Goal: Transaction & Acquisition: Purchase product/service

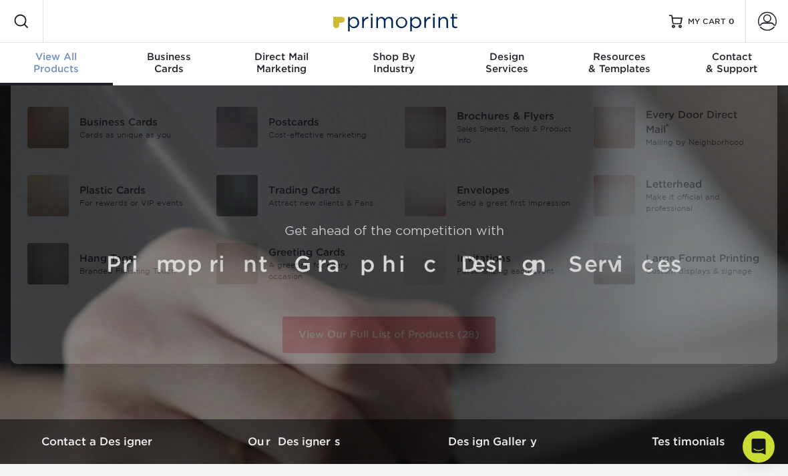
click at [71, 63] on div "View All Products" at bounding box center [56, 63] width 113 height 24
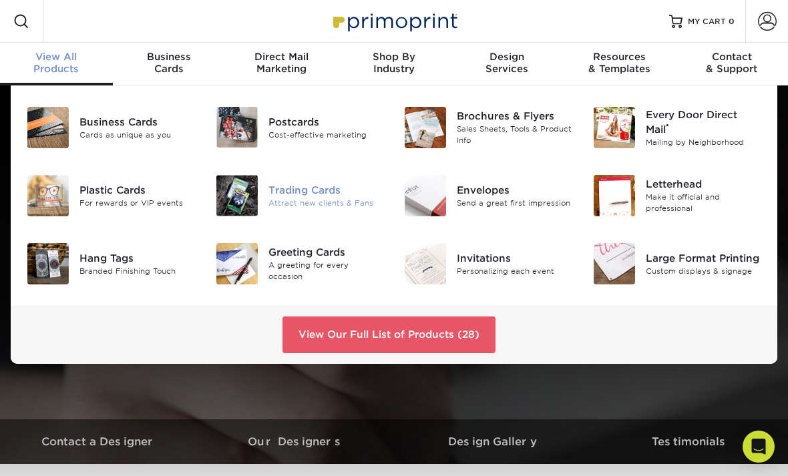
click at [316, 190] on div "Trading Cards" at bounding box center [325, 190] width 115 height 15
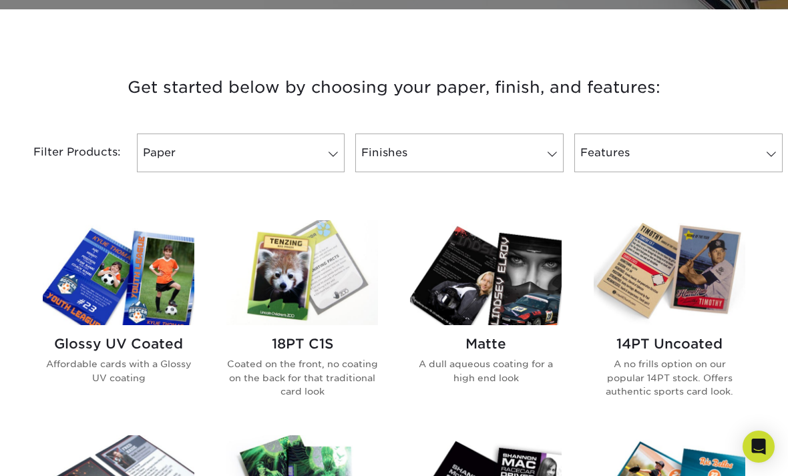
scroll to position [457, 0]
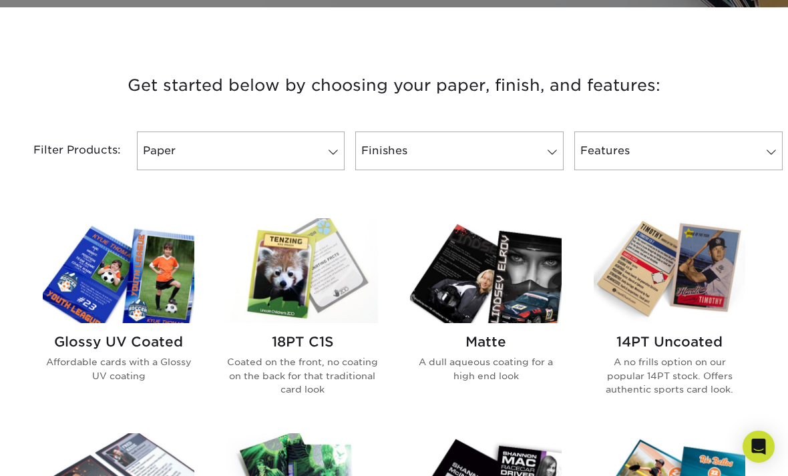
click at [148, 334] on h2 "Glossy UV Coated" at bounding box center [119, 342] width 152 height 16
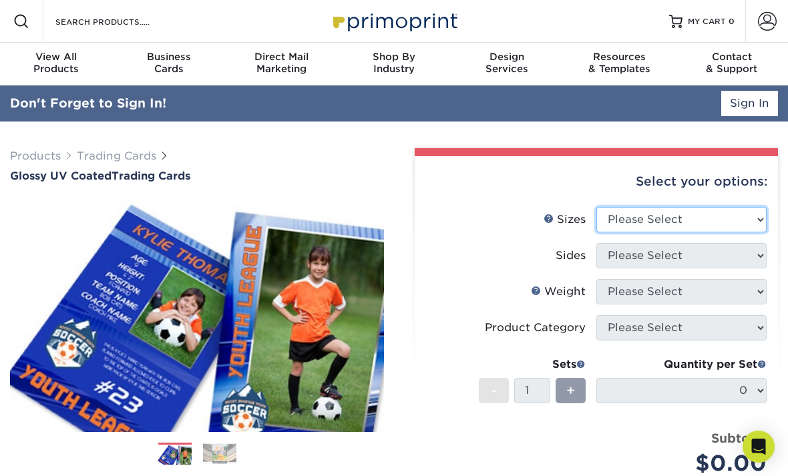
click at [698, 217] on select "Please Select 2.5" x 3.5"" at bounding box center [681, 219] width 170 height 25
select select "2.50x3.50"
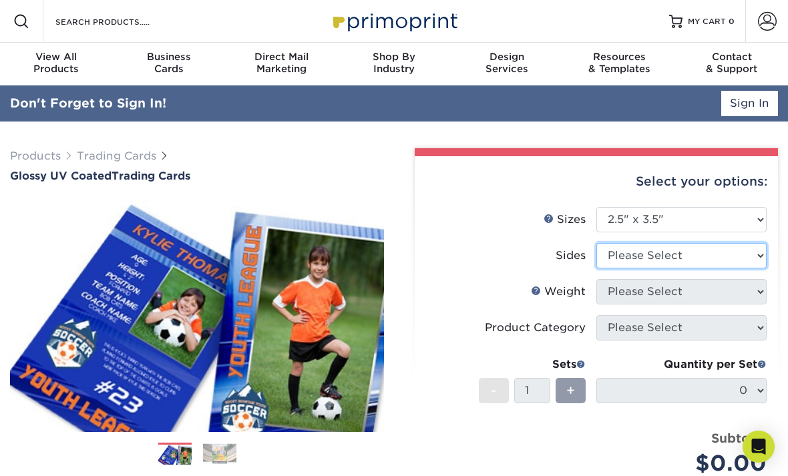
click at [688, 254] on select "Please Select Print Both Sides Print Front Only" at bounding box center [681, 255] width 170 height 25
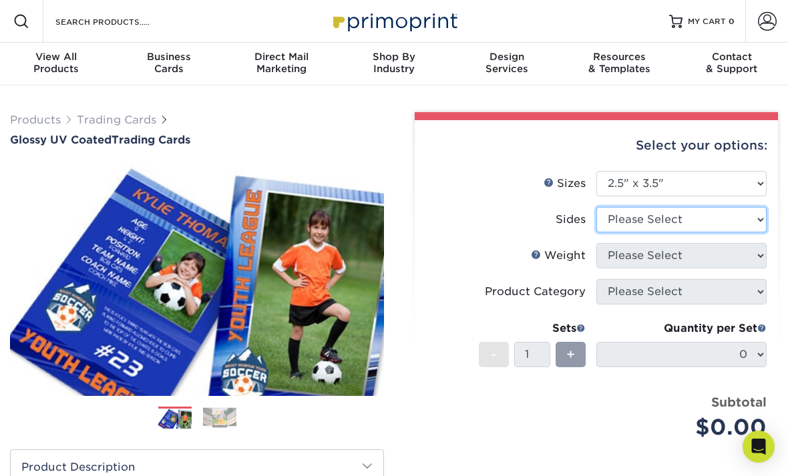
select select "13abbda7-1d64-4f25-8bb2-c179b224825d"
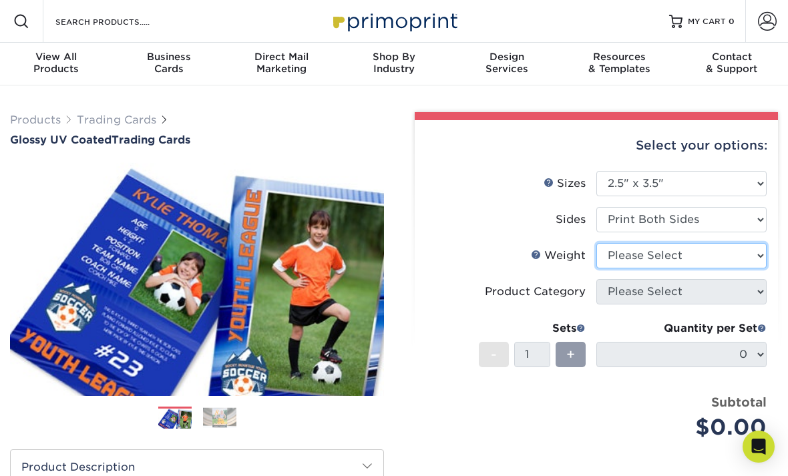
click at [693, 253] on select "Please Select 16PT 14PT 18PT C1S" at bounding box center [681, 255] width 170 height 25
select select "14PT"
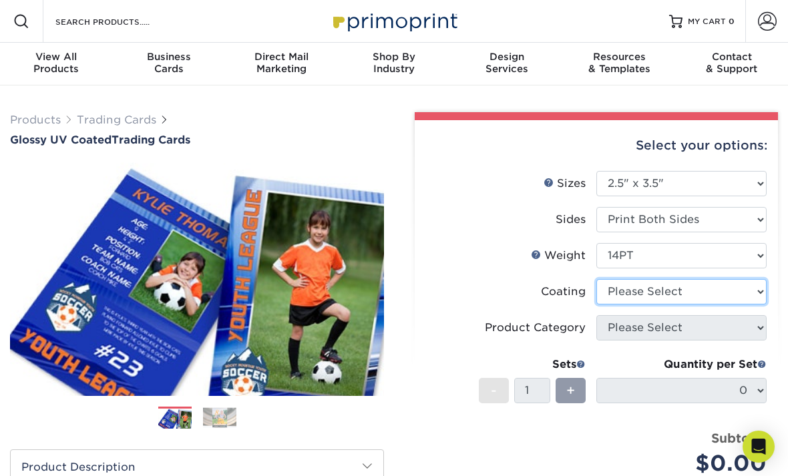
click at [691, 292] on select at bounding box center [681, 291] width 170 height 25
select select "ae367451-b2b8-45df-a344-0f05b6a12993"
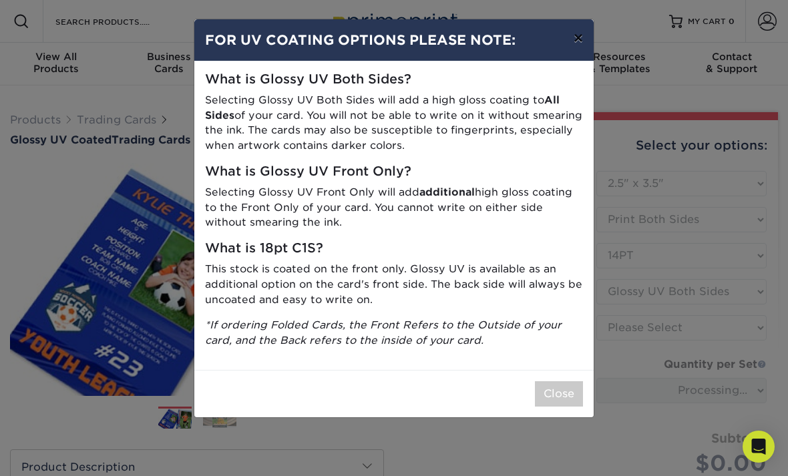
click at [579, 36] on button "×" at bounding box center [578, 37] width 31 height 37
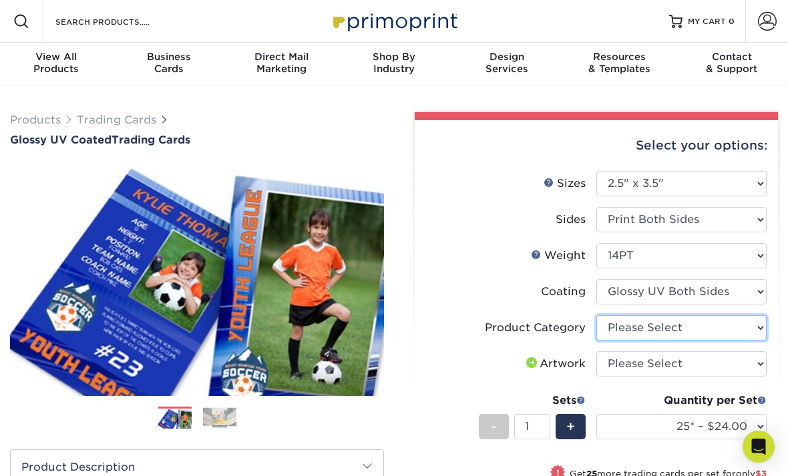
click at [698, 332] on select "Please Select Trading Cards" at bounding box center [681, 327] width 170 height 25
select select "c2f9bce9-36c2-409d-b101-c29d9d031e18"
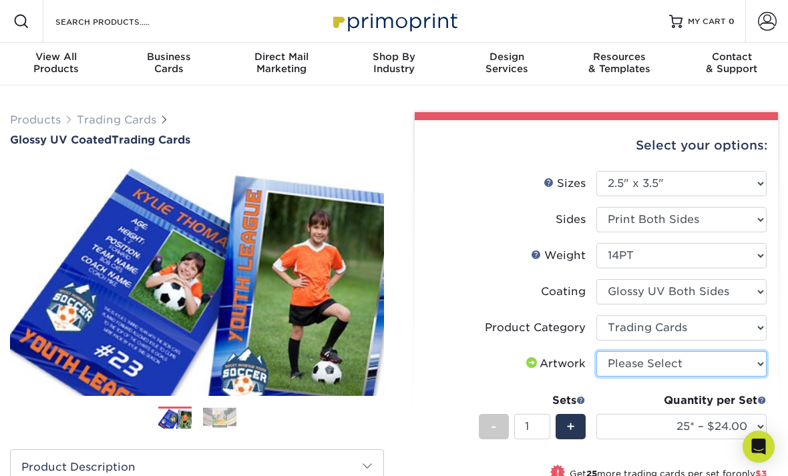
click at [712, 366] on select "Please Select I will upload files I need a design - $100" at bounding box center [681, 363] width 170 height 25
select select "upload"
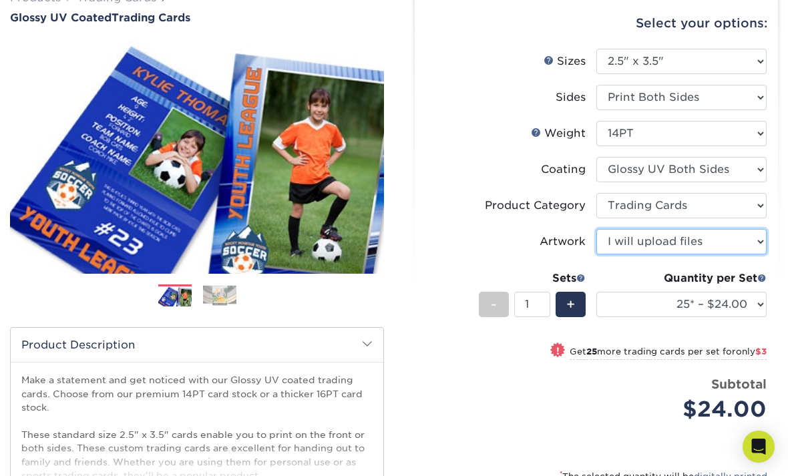
scroll to position [125, 0]
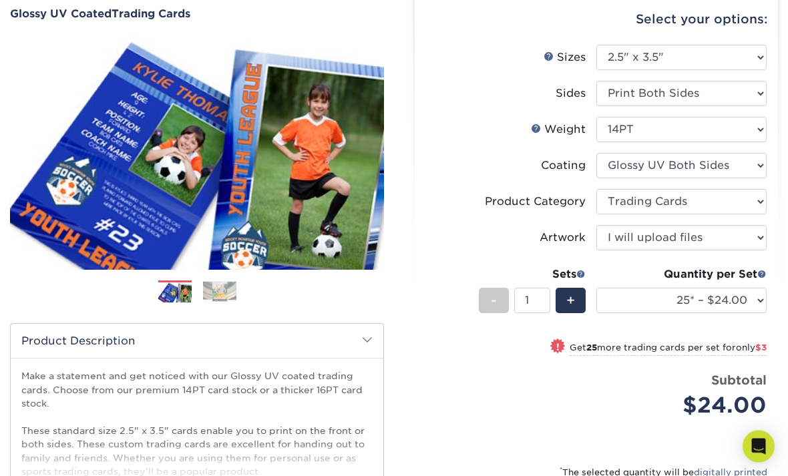
click at [754, 346] on span "only $3" at bounding box center [751, 348] width 31 height 10
select select "50* – $27.00"
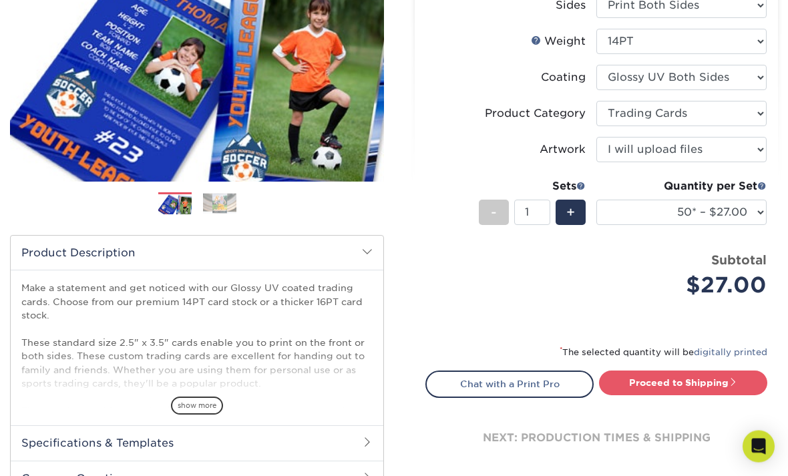
scroll to position [206, 0]
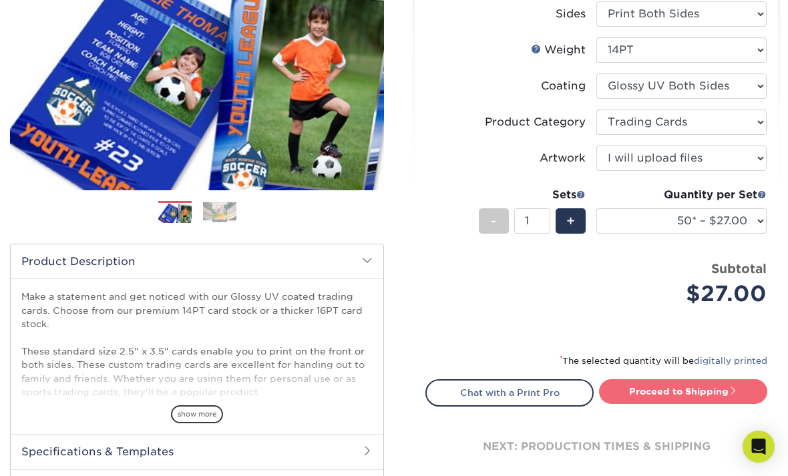
click at [700, 391] on link "Proceed to Shipping" at bounding box center [683, 391] width 168 height 24
type input "Set 1"
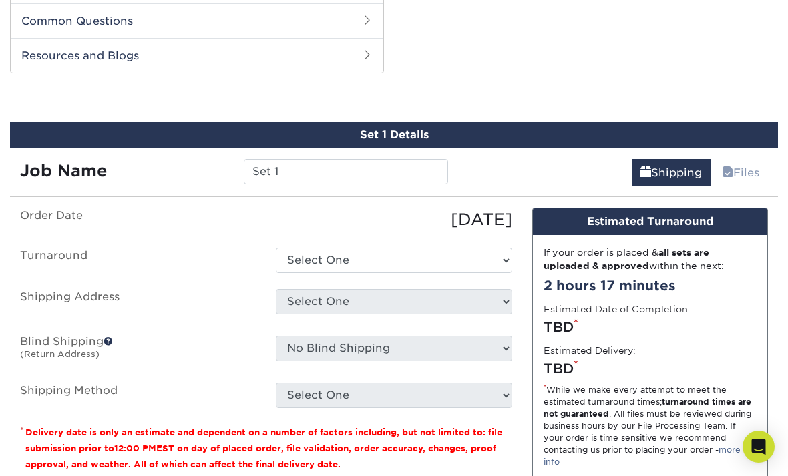
scroll to position [678, 0]
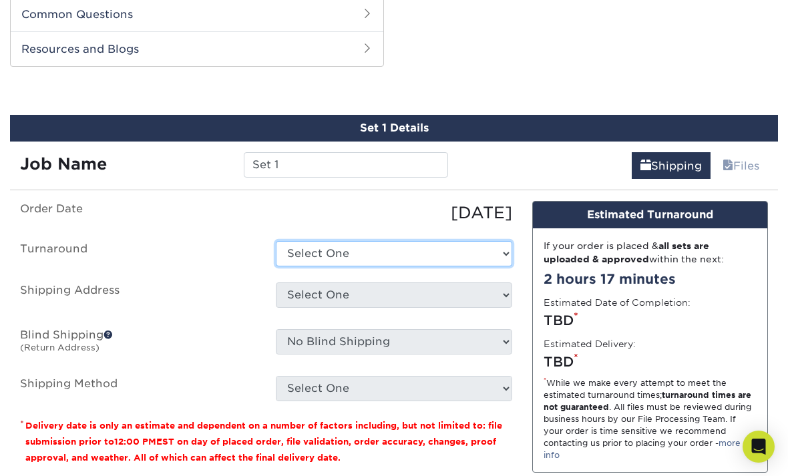
click at [499, 244] on select "Select One 2-4 Business Days 2 Day Next Business Day" at bounding box center [394, 253] width 236 height 25
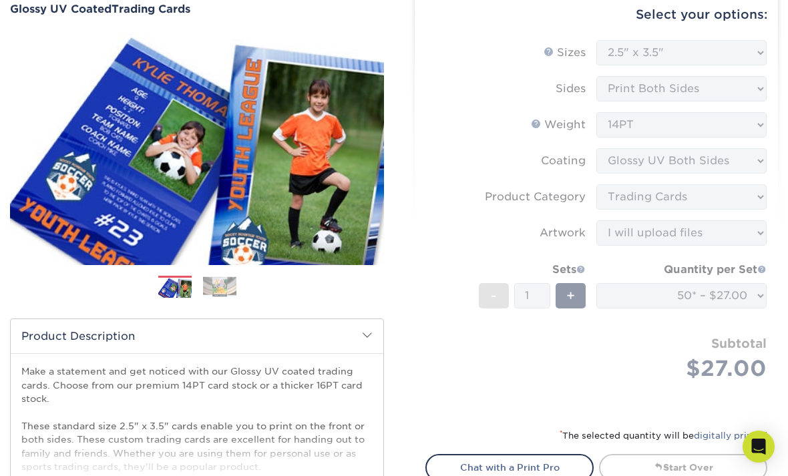
scroll to position [0, 0]
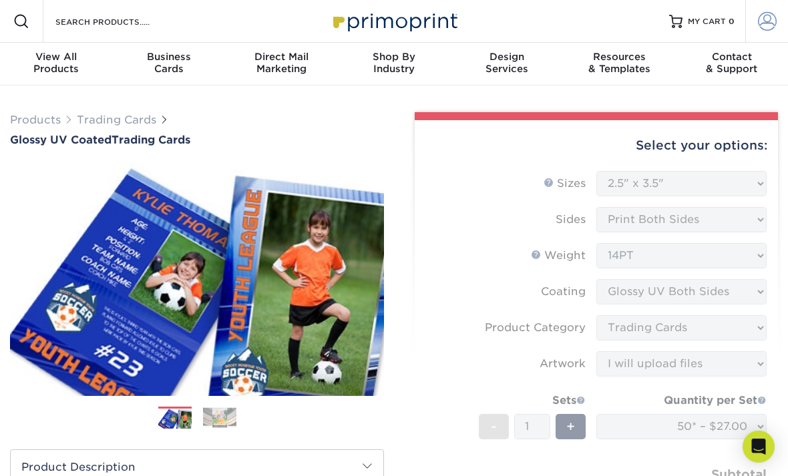
click at [766, 20] on span at bounding box center [767, 21] width 19 height 19
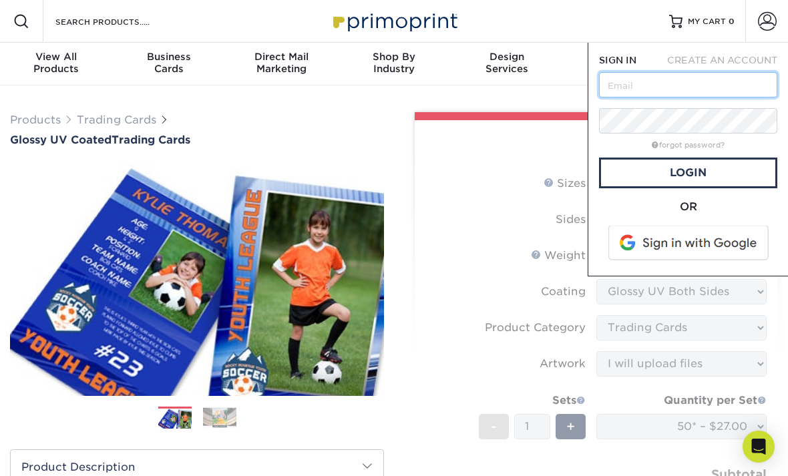
click at [674, 84] on input "text" at bounding box center [688, 84] width 178 height 25
type input "[EMAIL_ADDRESS][DOMAIN_NAME]"
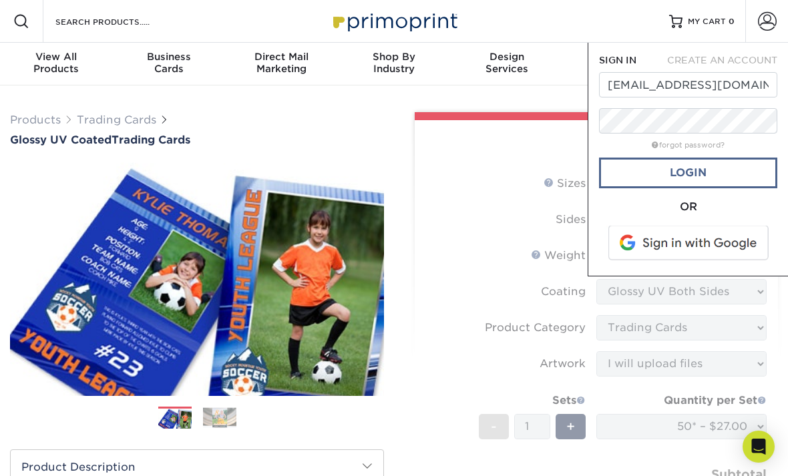
click at [708, 166] on link "Login" at bounding box center [688, 173] width 178 height 31
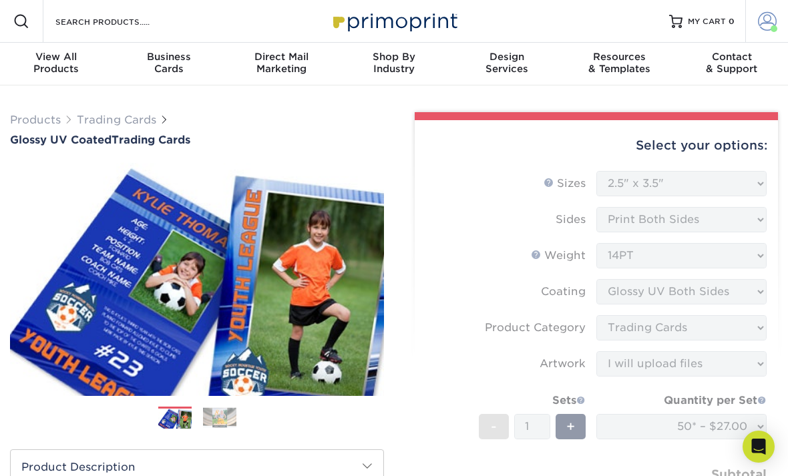
click at [770, 21] on span at bounding box center [767, 21] width 19 height 19
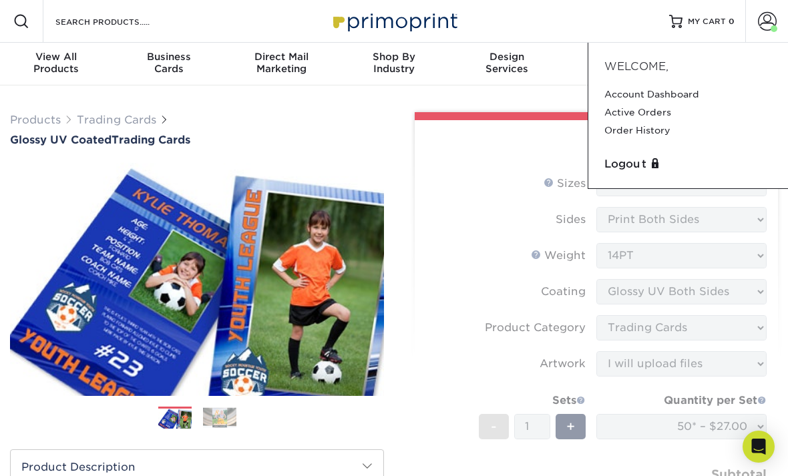
click at [495, 269] on form "Sizes Help Sizes Please Select 2.5" x 3.5" Sides Please Select 16PT - 1" at bounding box center [596, 357] width 342 height 372
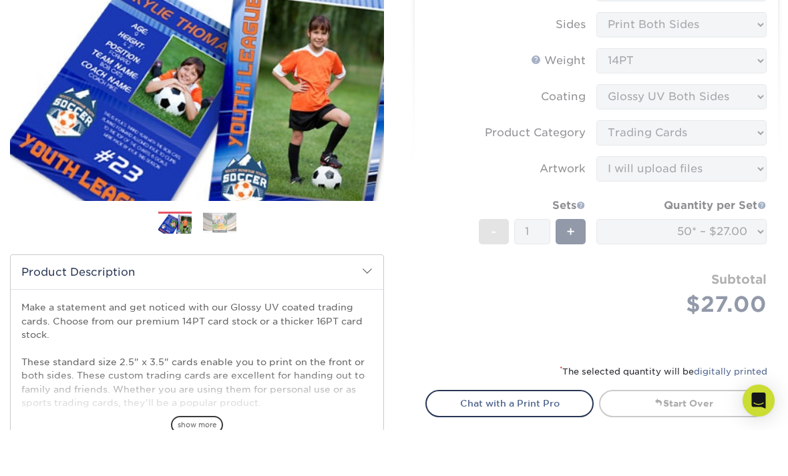
scroll to position [150, 0]
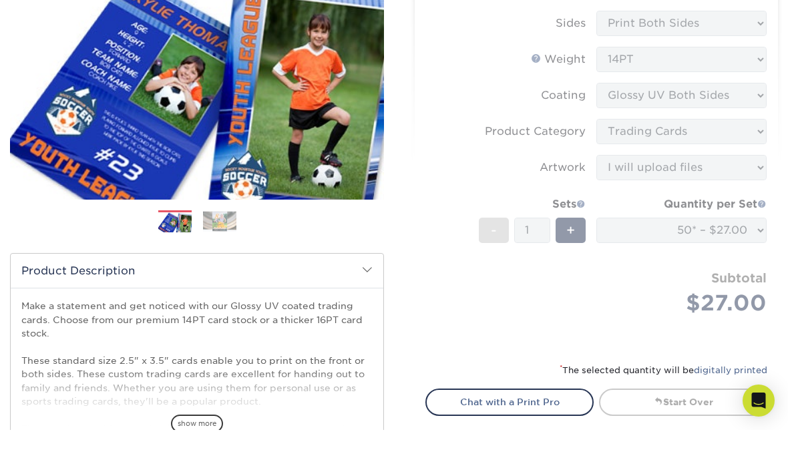
click at [223, 257] on img at bounding box center [219, 267] width 33 height 21
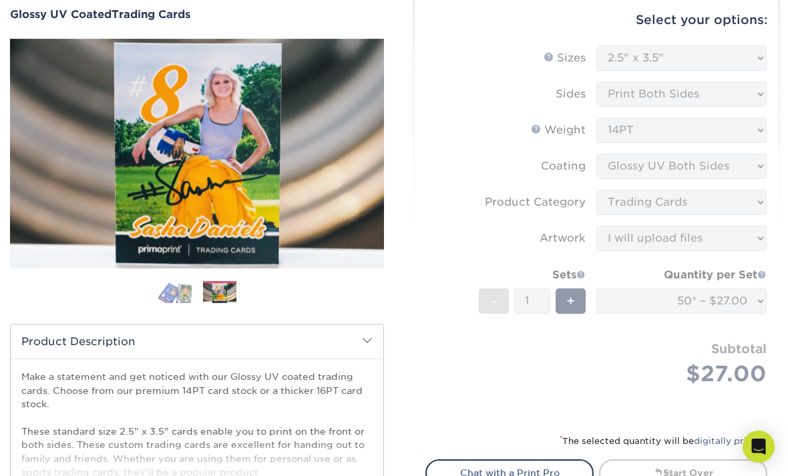
scroll to position [125, 0]
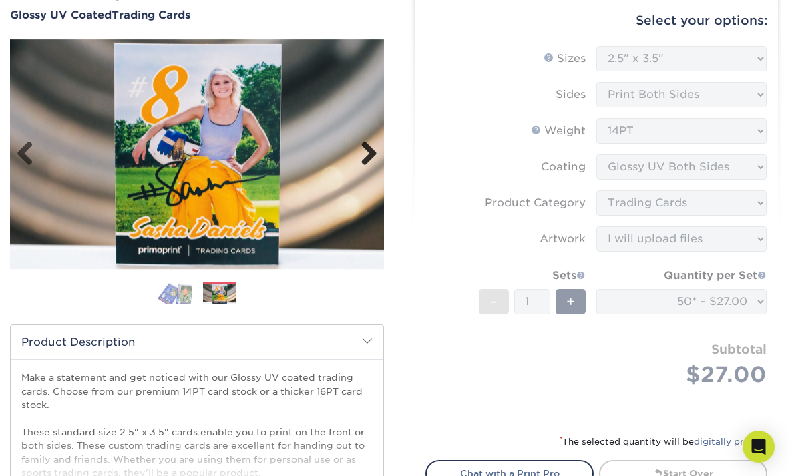
click at [366, 156] on link "Next" at bounding box center [363, 154] width 27 height 27
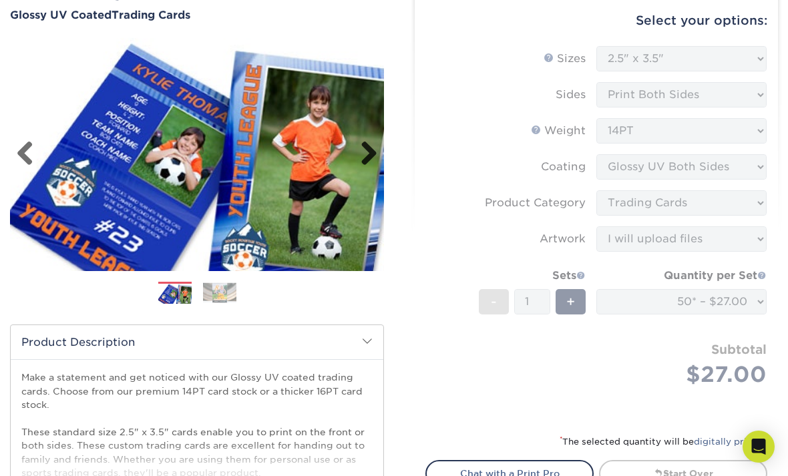
click at [368, 152] on link "Next" at bounding box center [363, 154] width 27 height 27
